Goal: Task Accomplishment & Management: Manage account settings

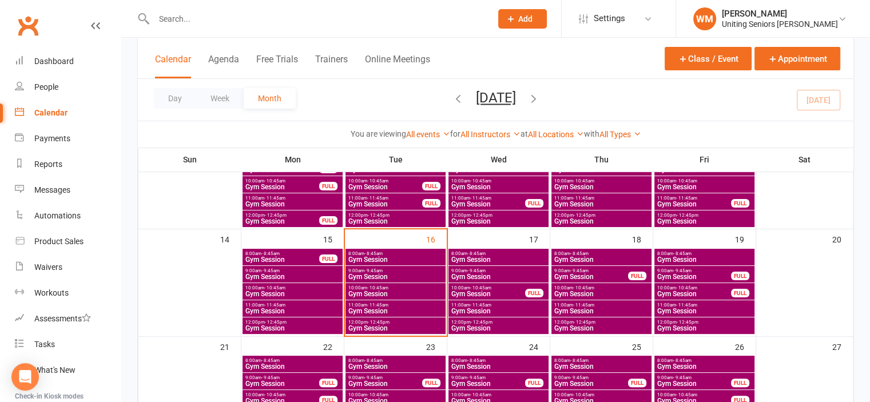
scroll to position [229, 0]
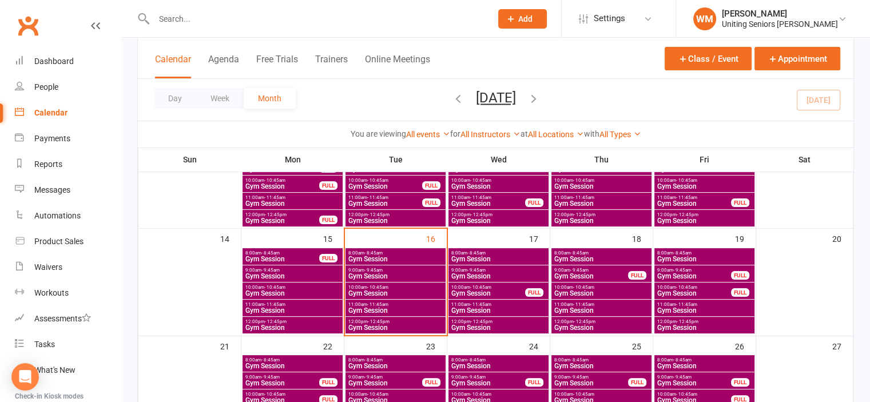
click at [416, 254] on span "8:00am - 8:45am" at bounding box center [395, 252] width 95 height 5
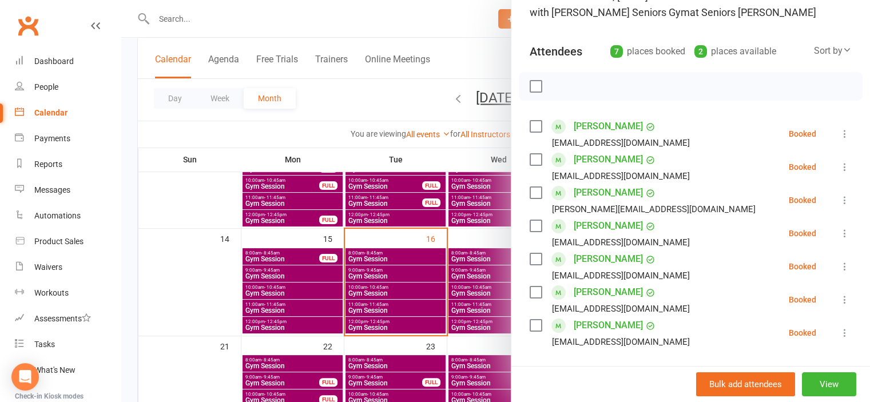
scroll to position [114, 0]
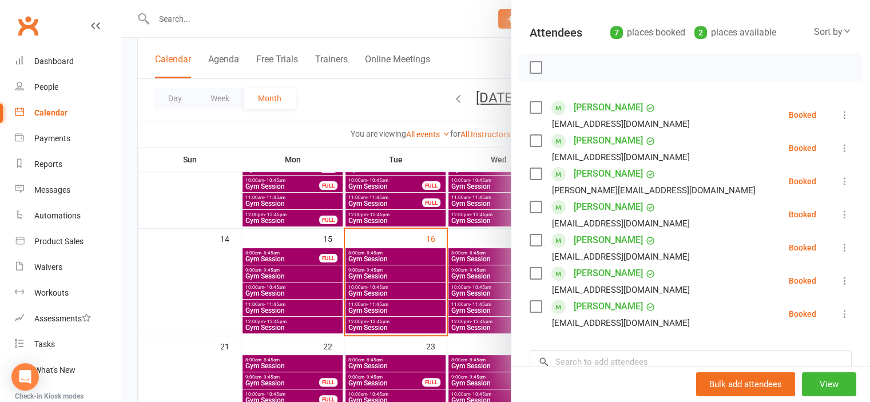
click at [202, 285] on div at bounding box center [495, 201] width 748 height 402
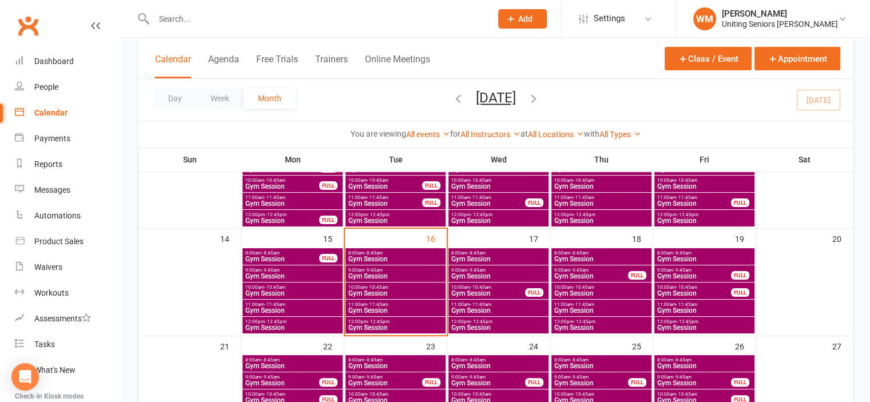
click at [389, 281] on div "9:00am - 9:45am Gym Session" at bounding box center [395, 273] width 100 height 17
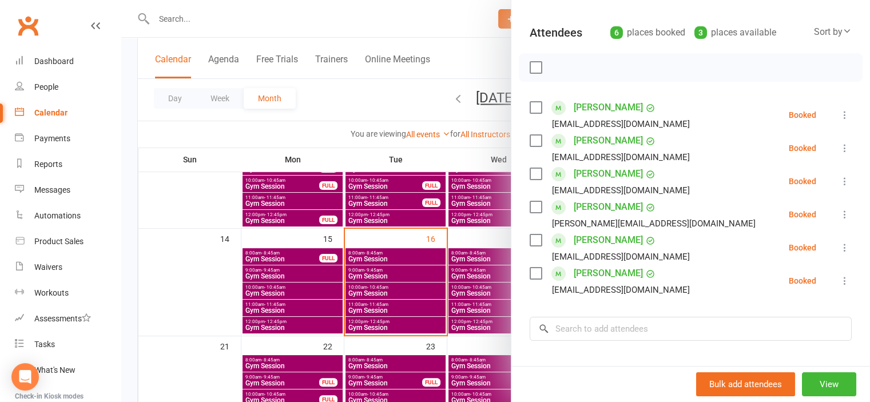
click at [185, 287] on div at bounding box center [495, 201] width 748 height 402
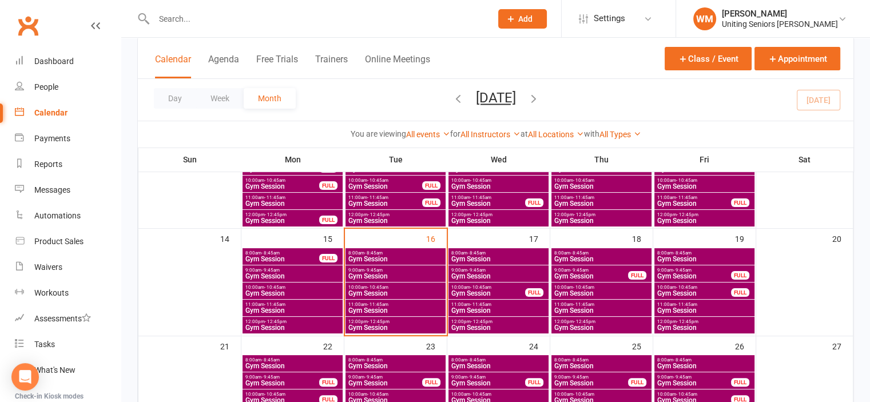
click at [363, 293] on span "Gym Session" at bounding box center [395, 293] width 95 height 7
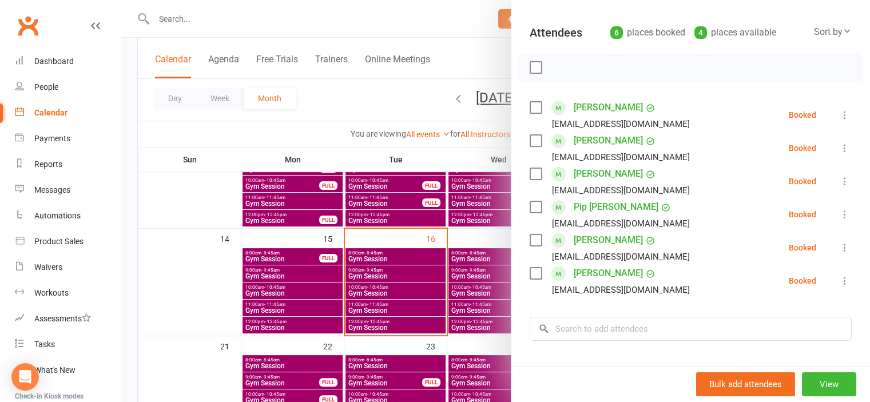
click at [188, 311] on div at bounding box center [495, 201] width 748 height 402
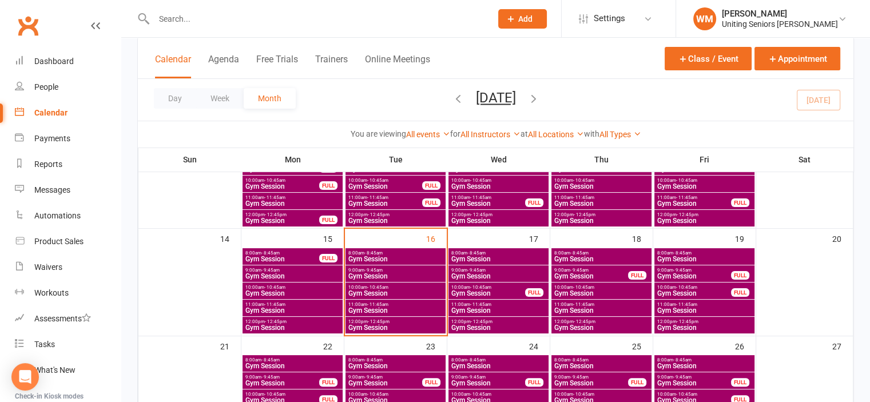
click at [368, 324] on span "Gym Session" at bounding box center [395, 327] width 95 height 7
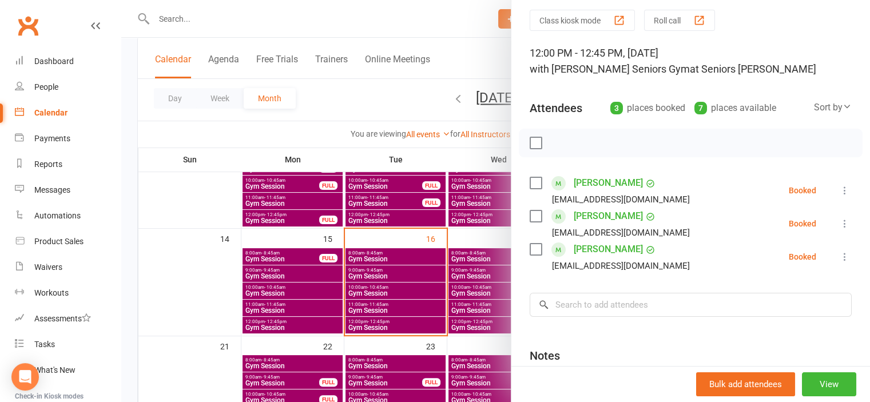
scroll to position [57, 0]
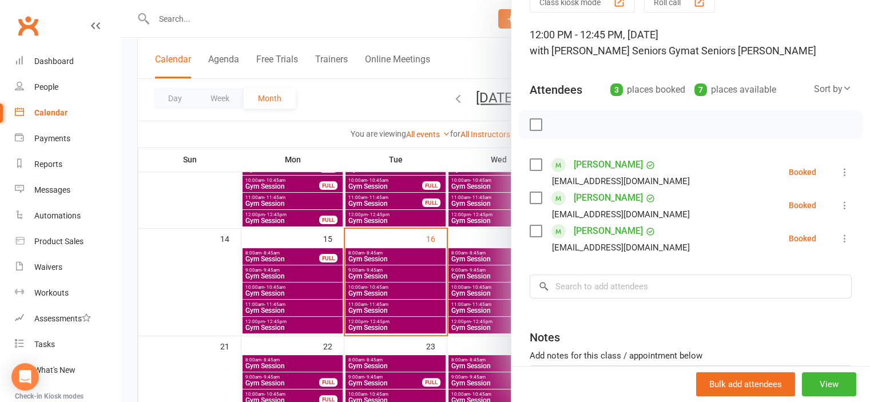
click at [213, 292] on div at bounding box center [495, 201] width 748 height 402
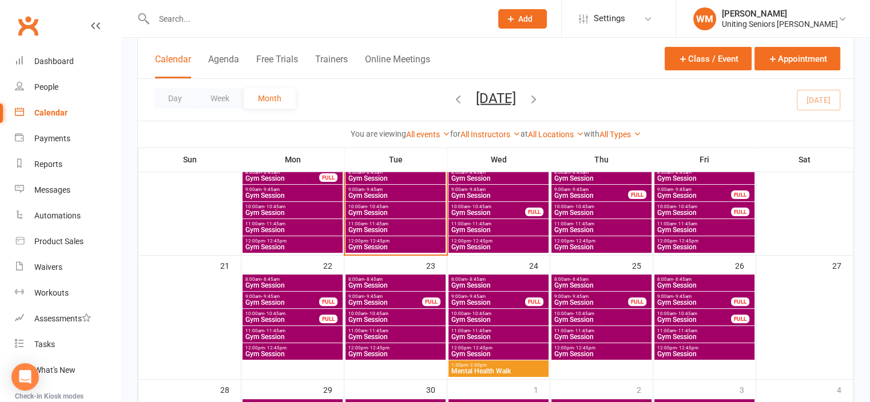
scroll to position [400, 0]
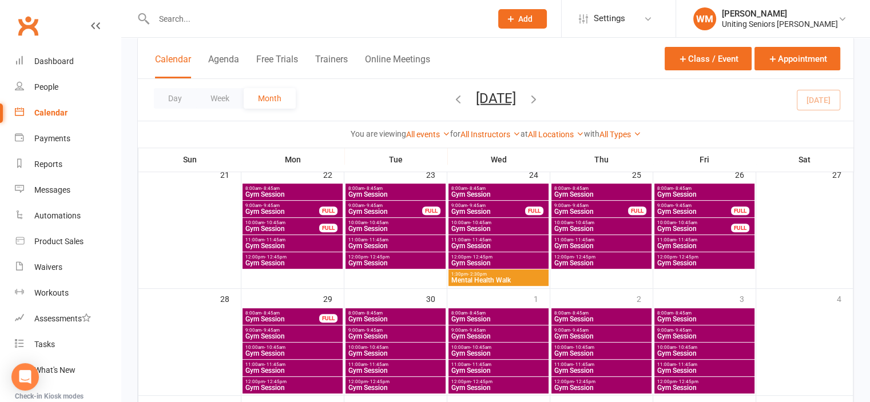
click at [483, 281] on span "Mental Health Walk" at bounding box center [498, 280] width 95 height 7
